Goal: Use online tool/utility: Utilize a website feature to perform a specific function

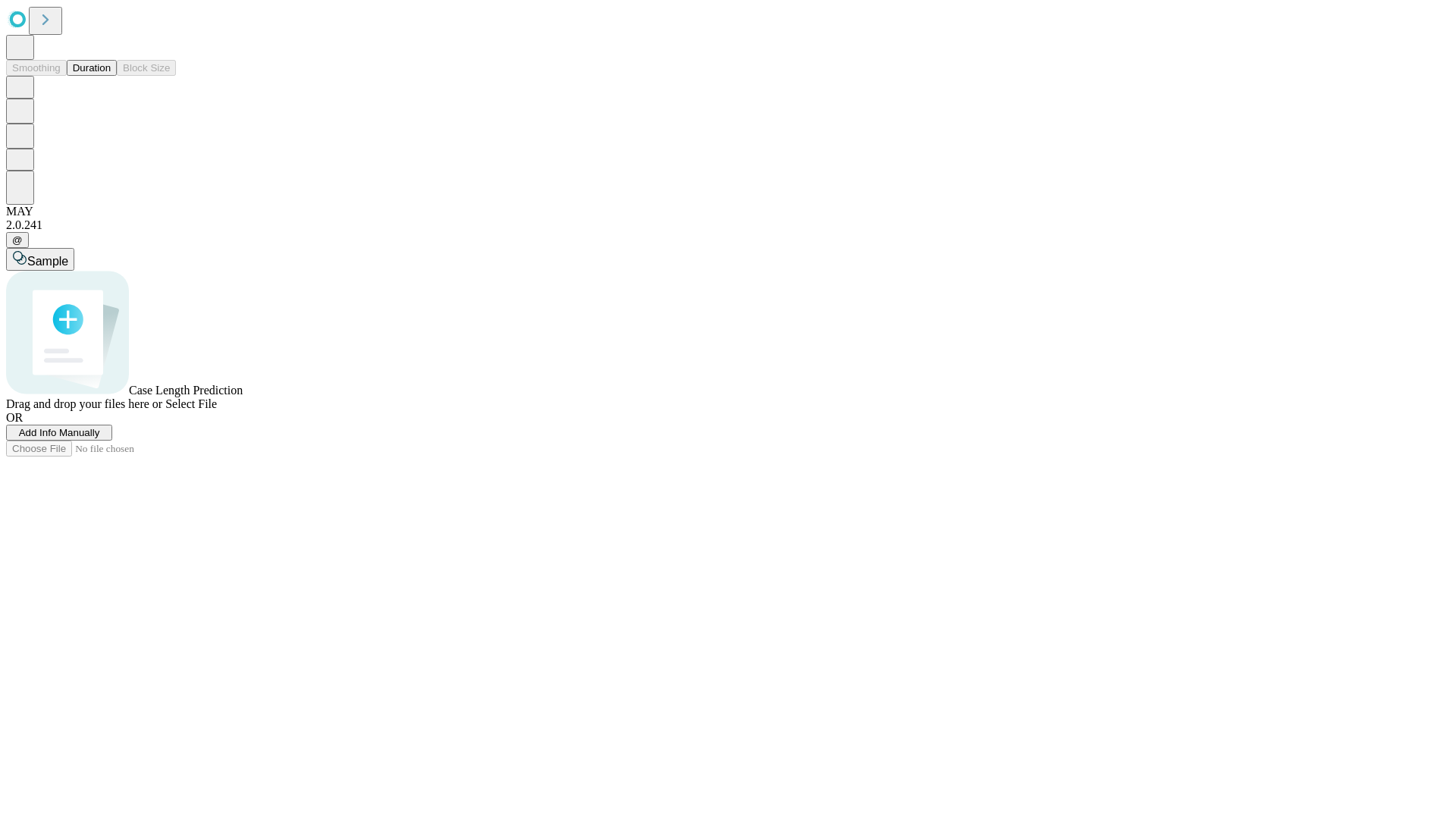
click at [217, 410] on span "Select File" at bounding box center [191, 403] width 51 height 13
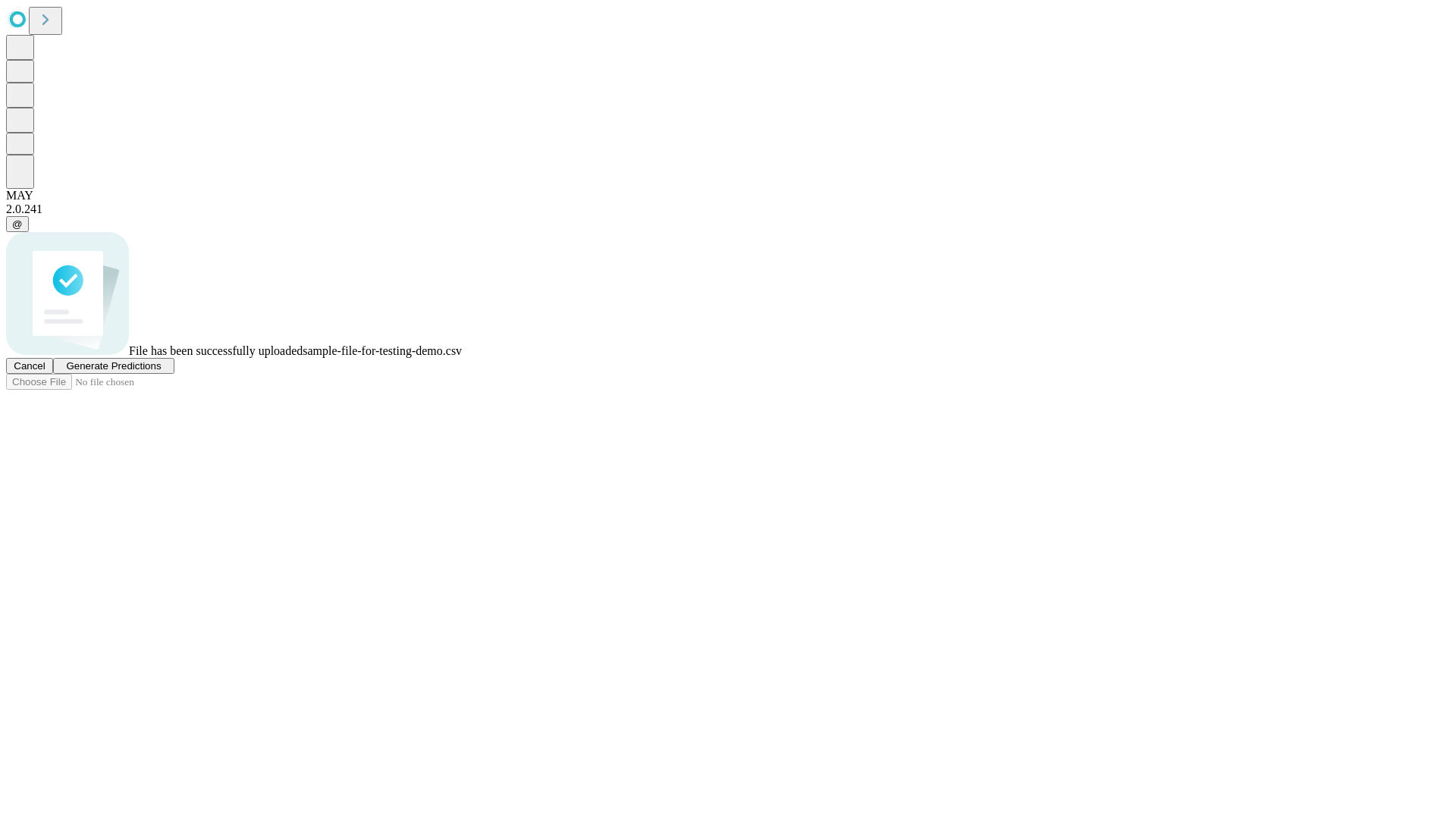
click at [161, 372] on span "Generate Predictions" at bounding box center [113, 366] width 95 height 11
